Goal: Task Accomplishment & Management: Manage account settings

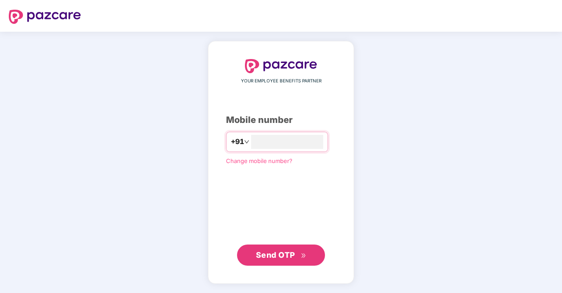
type input "**********"
click at [288, 246] on button "Send OTP" at bounding box center [281, 254] width 88 height 21
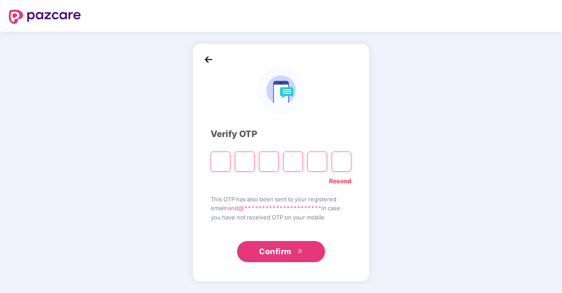
type input "*"
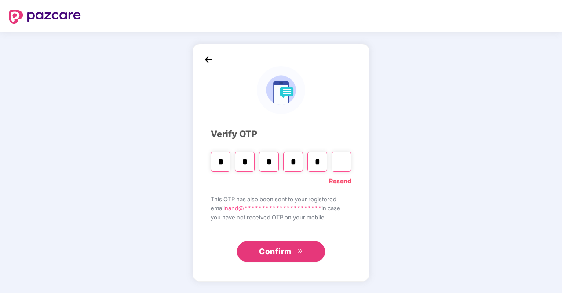
type input "*"
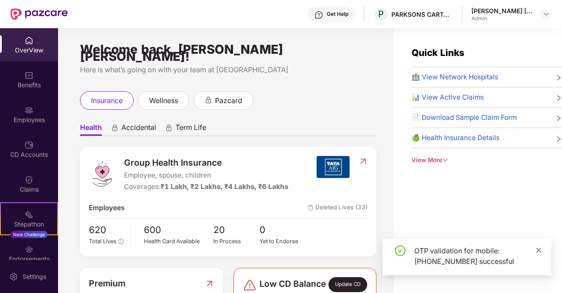
click at [540, 250] on icon "close" at bounding box center [539, 250] width 6 height 6
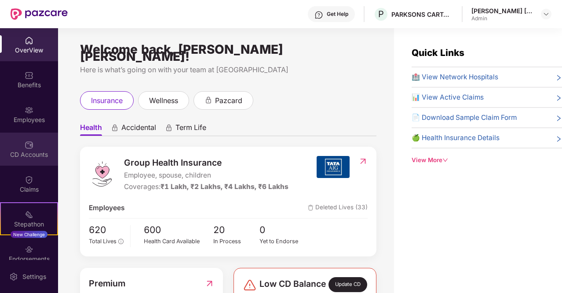
click at [22, 143] on div "CD Accounts" at bounding box center [29, 148] width 58 height 33
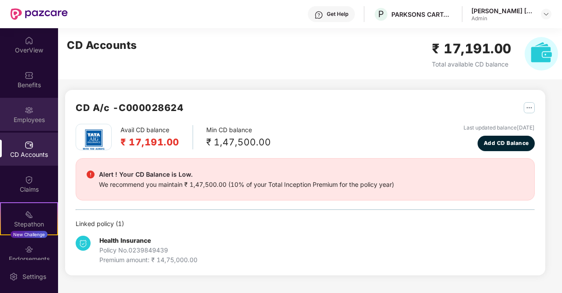
click at [26, 120] on div "Employees" at bounding box center [29, 119] width 58 height 9
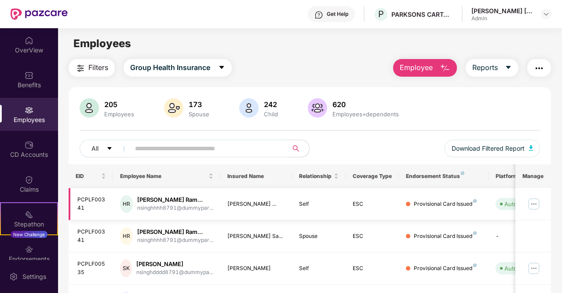
click at [538, 204] on img at bounding box center [534, 204] width 14 height 14
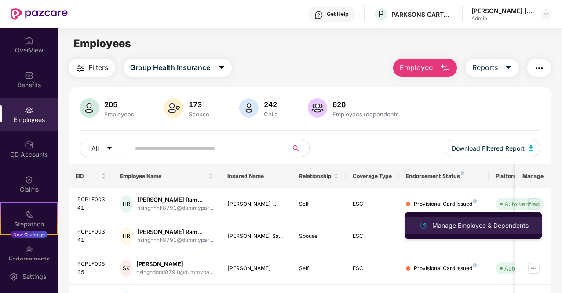
click at [477, 228] on div "Manage Employee & Dependents" at bounding box center [481, 225] width 100 height 10
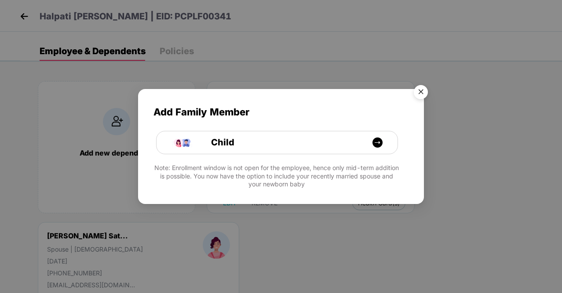
click at [420, 89] on img "Close" at bounding box center [421, 93] width 25 height 25
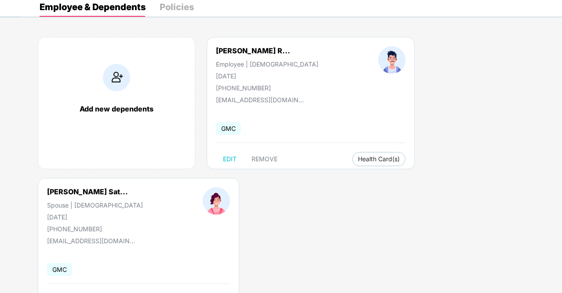
scroll to position [83, 0]
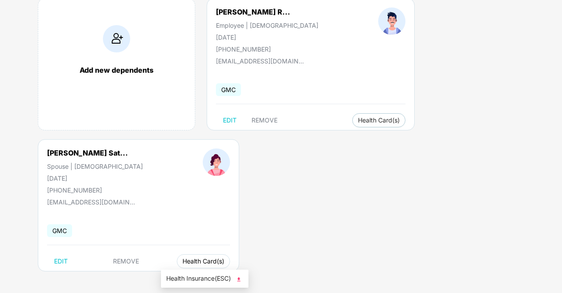
click at [195, 259] on span "Health Card(s)" at bounding box center [204, 261] width 42 height 4
click at [205, 277] on span "Health Insurance(ESC)" at bounding box center [204, 278] width 77 height 10
